Goal: Find specific page/section: Find specific page/section

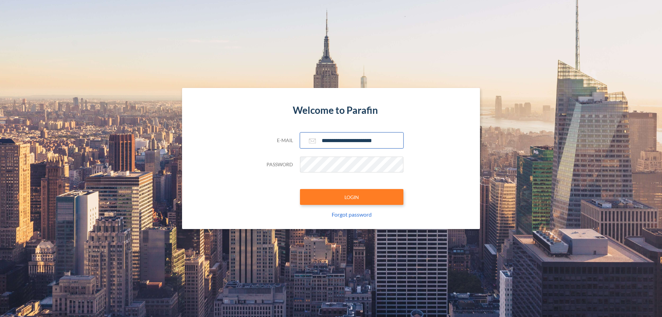
type input "**********"
click at [352, 197] on button "LOGIN" at bounding box center [351, 197] width 103 height 16
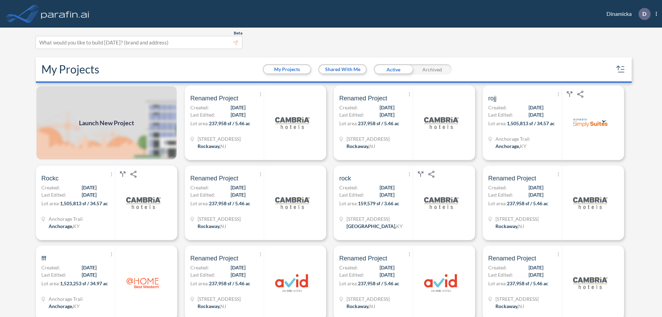
scroll to position [2, 0]
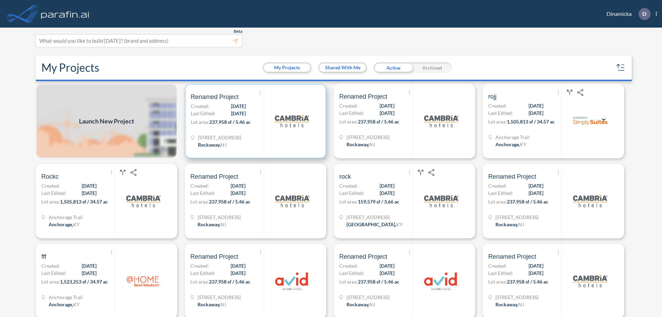
click at [254, 121] on p "Lot area: 237,958 sf / 5.46 ac" at bounding box center [227, 123] width 73 height 10
